Goal: Task Accomplishment & Management: Use online tool/utility

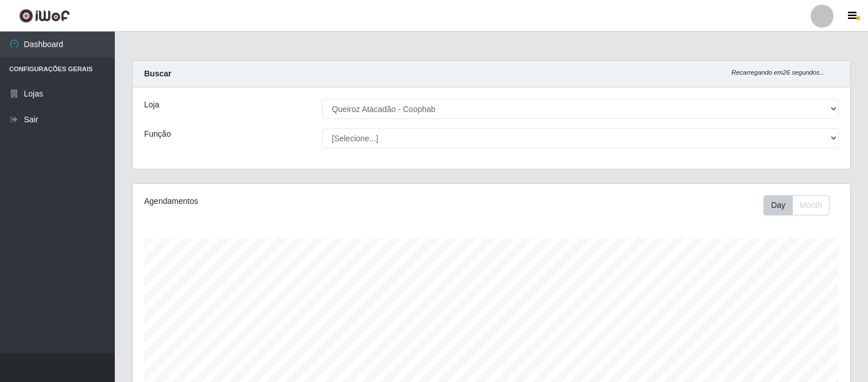
select select "463"
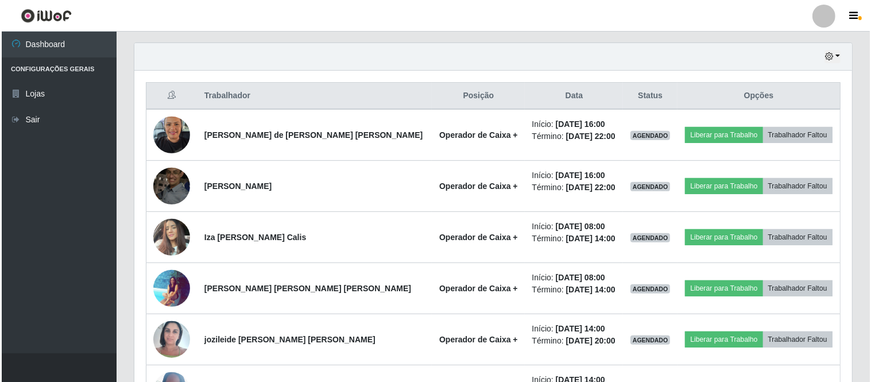
scroll to position [238, 717]
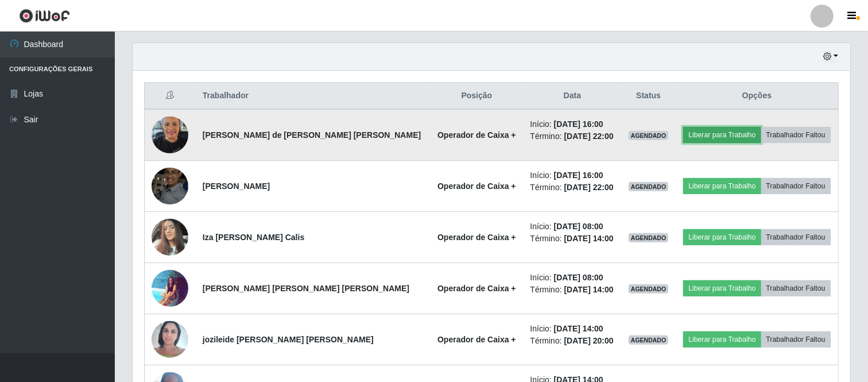
click at [717, 132] on button "Liberar para Trabalho" at bounding box center [721, 135] width 77 height 16
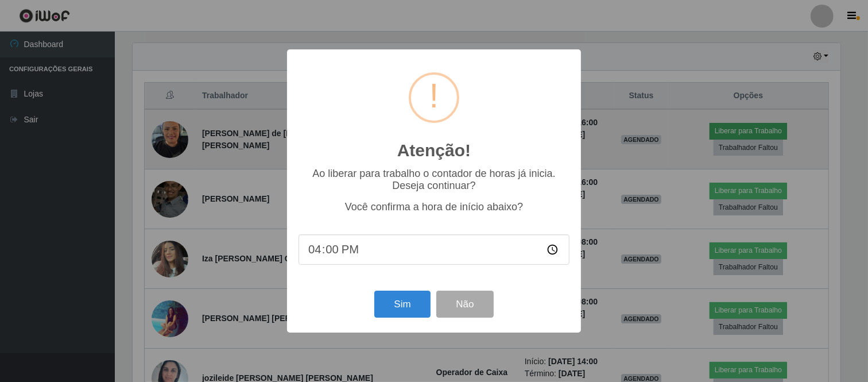
scroll to position [238, 710]
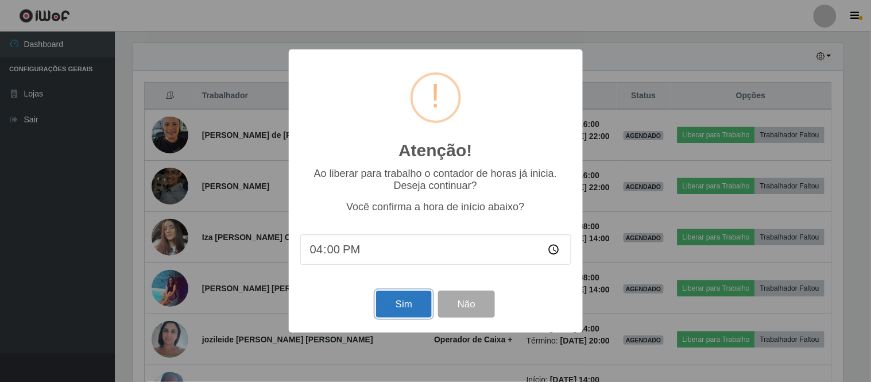
click at [411, 305] on button "Sim" at bounding box center [404, 303] width 56 height 27
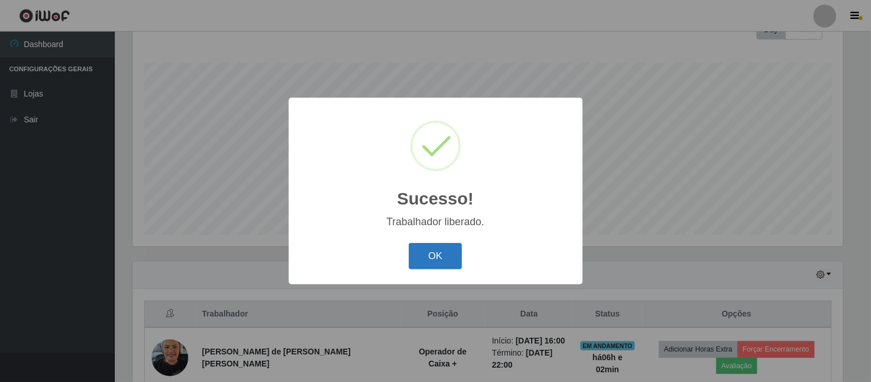
click at [435, 256] on button "OK" at bounding box center [435, 256] width 53 height 27
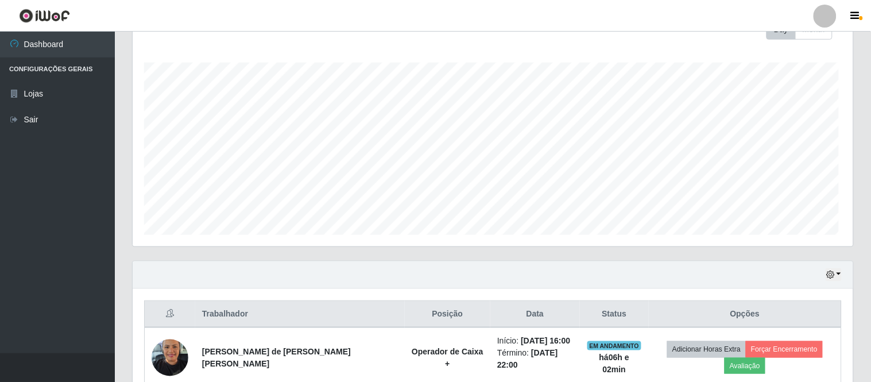
scroll to position [238, 717]
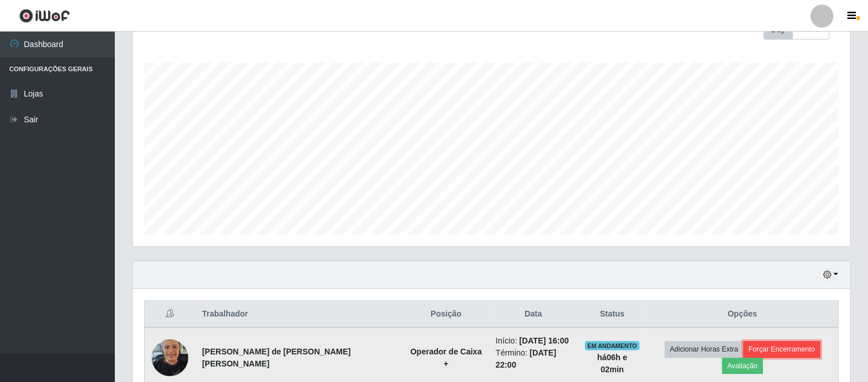
click at [755, 351] on button "Forçar Encerramento" at bounding box center [781, 349] width 77 height 16
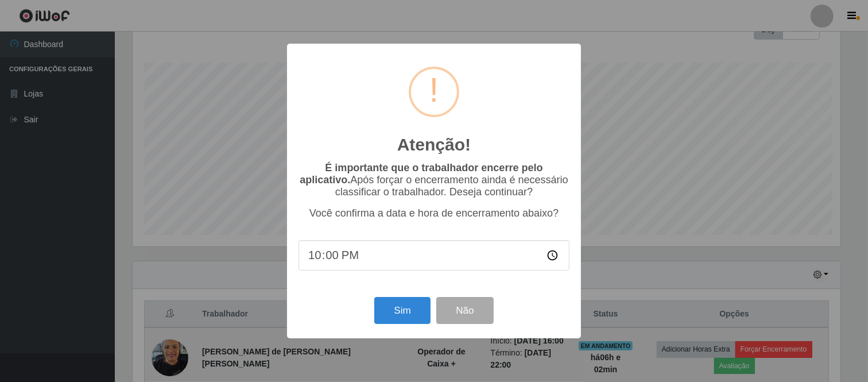
scroll to position [238, 710]
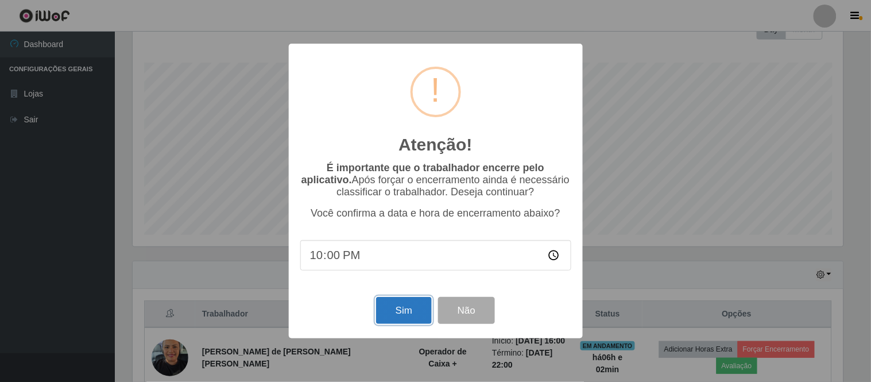
click at [411, 317] on button "Sim" at bounding box center [404, 310] width 56 height 27
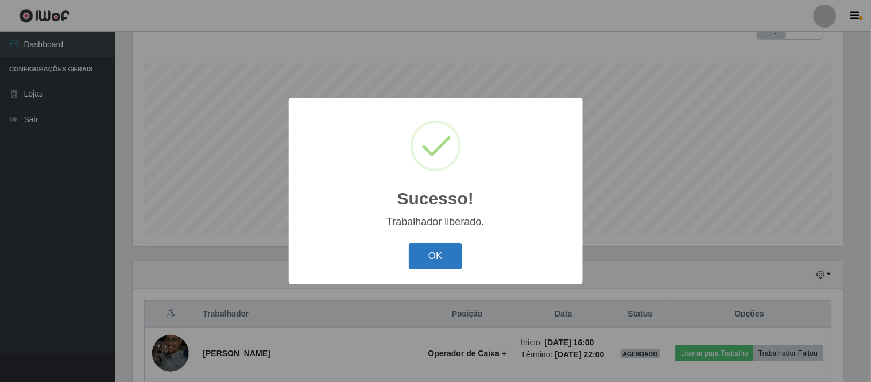
click at [433, 248] on button "OK" at bounding box center [435, 256] width 53 height 27
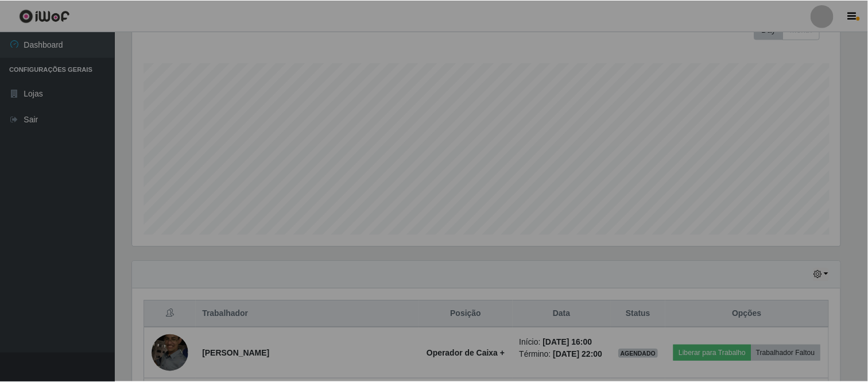
scroll to position [238, 717]
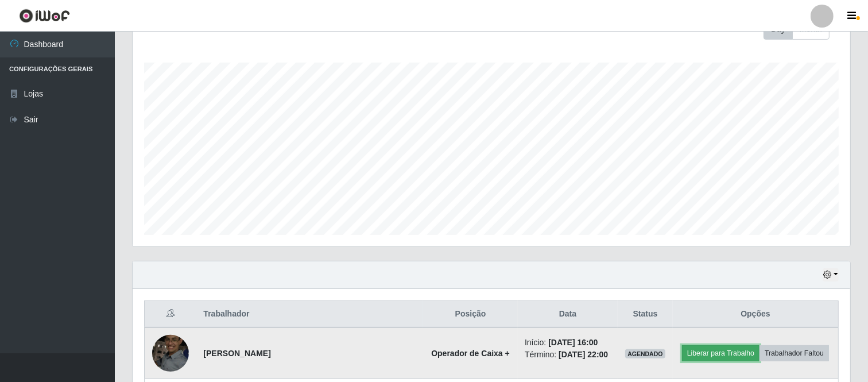
click at [725, 352] on button "Liberar para Trabalho" at bounding box center [720, 353] width 77 height 16
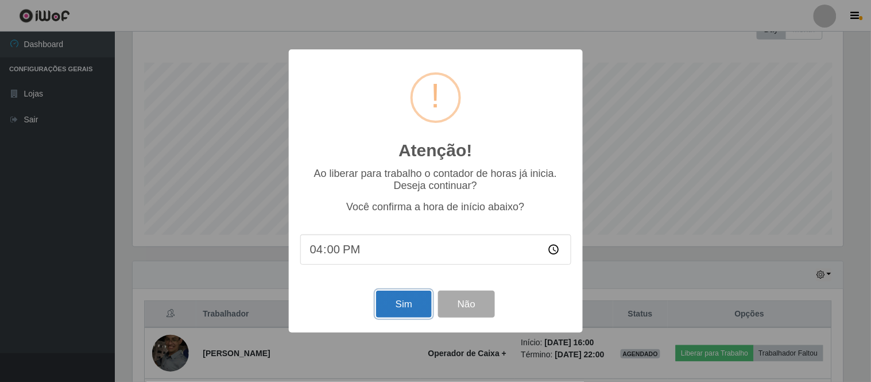
click at [381, 299] on button "Sim" at bounding box center [404, 303] width 56 height 27
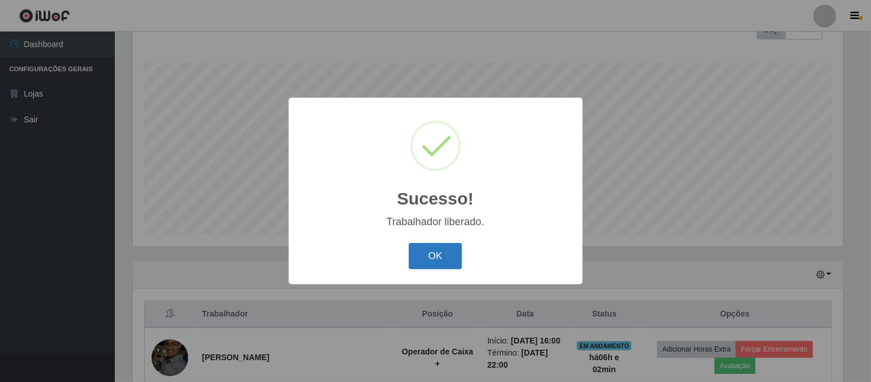
click at [428, 259] on button "OK" at bounding box center [435, 256] width 53 height 27
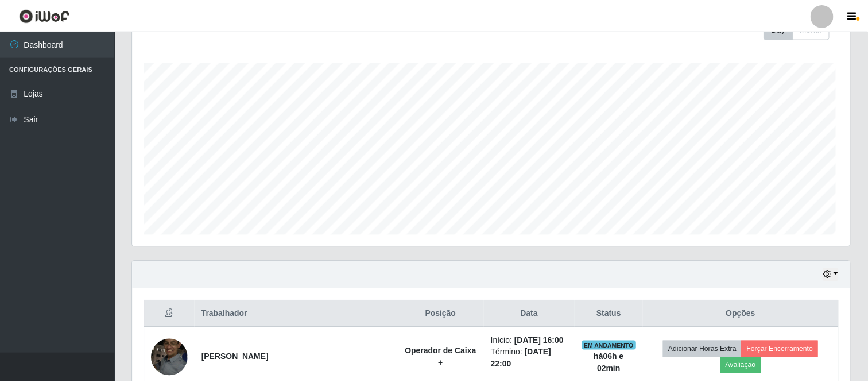
scroll to position [238, 717]
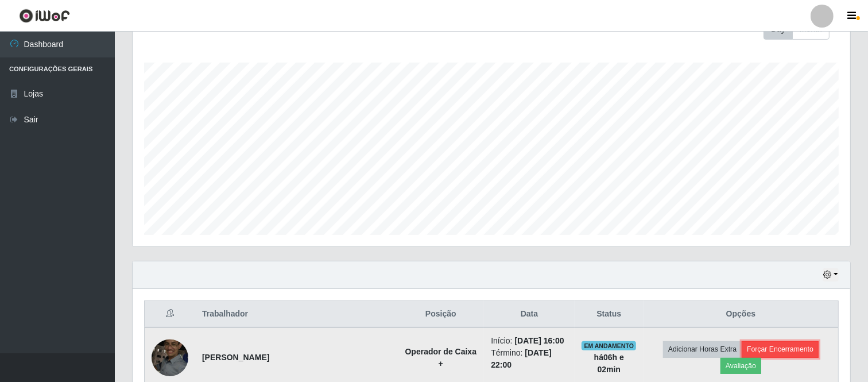
click at [741, 351] on button "Forçar Encerramento" at bounding box center [779, 349] width 77 height 16
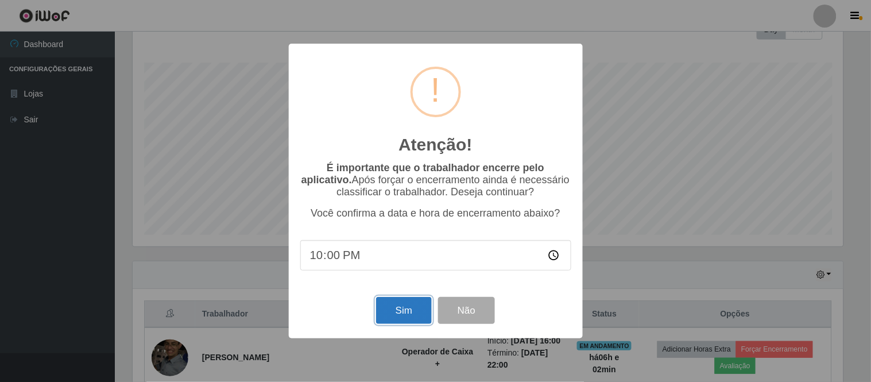
click at [411, 312] on button "Sim" at bounding box center [404, 310] width 56 height 27
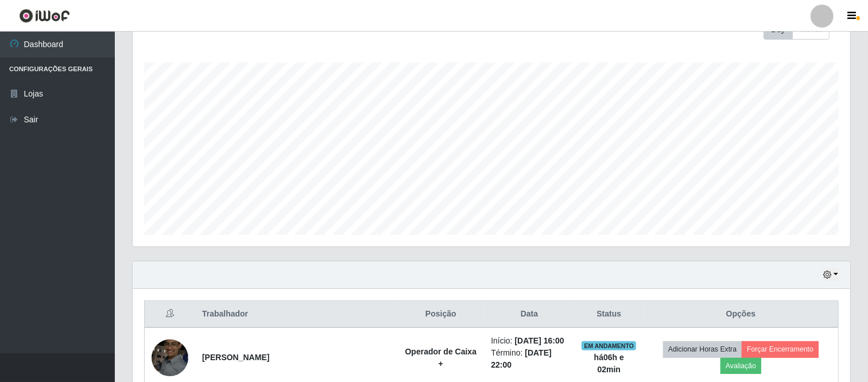
scroll to position [0, 0]
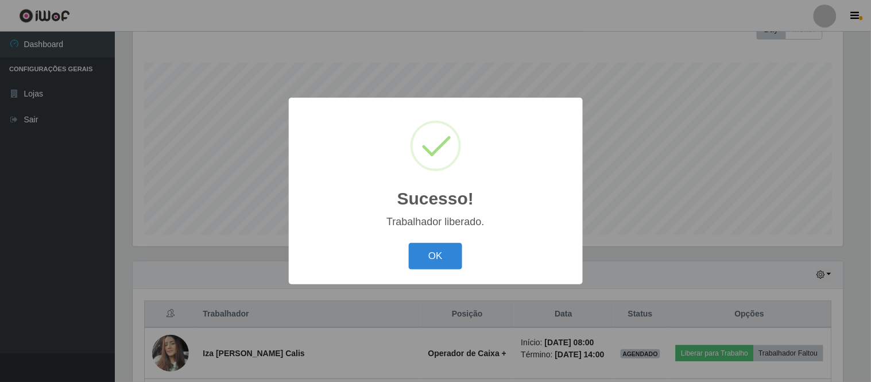
drag, startPoint x: 422, startPoint y: 258, endPoint x: 426, endPoint y: 268, distance: 10.3
click at [424, 259] on button "OK" at bounding box center [435, 256] width 53 height 27
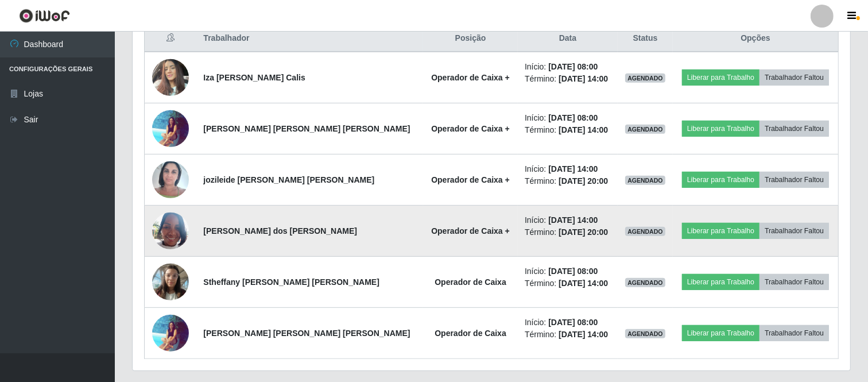
scroll to position [483, 0]
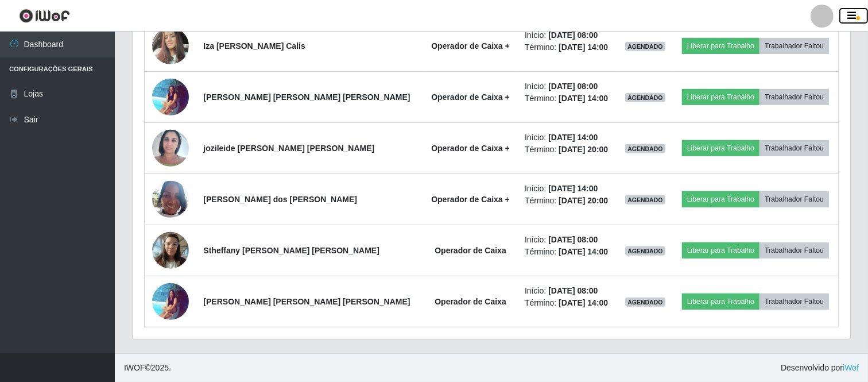
click at [839, 8] on button "button" at bounding box center [853, 16] width 29 height 16
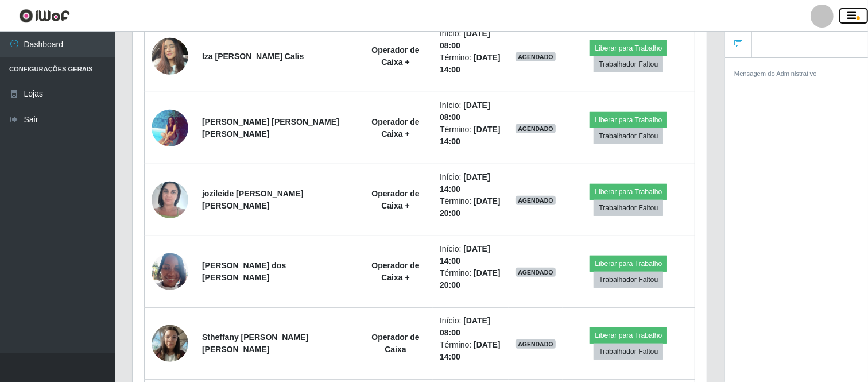
scroll to position [573625, 573290]
click at [839, 8] on button "button" at bounding box center [853, 16] width 29 height 16
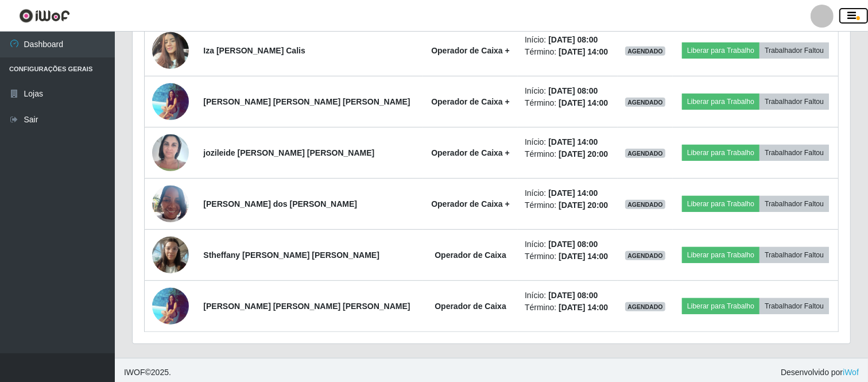
scroll to position [483, 0]
